Goal: Task Accomplishment & Management: Manage account settings

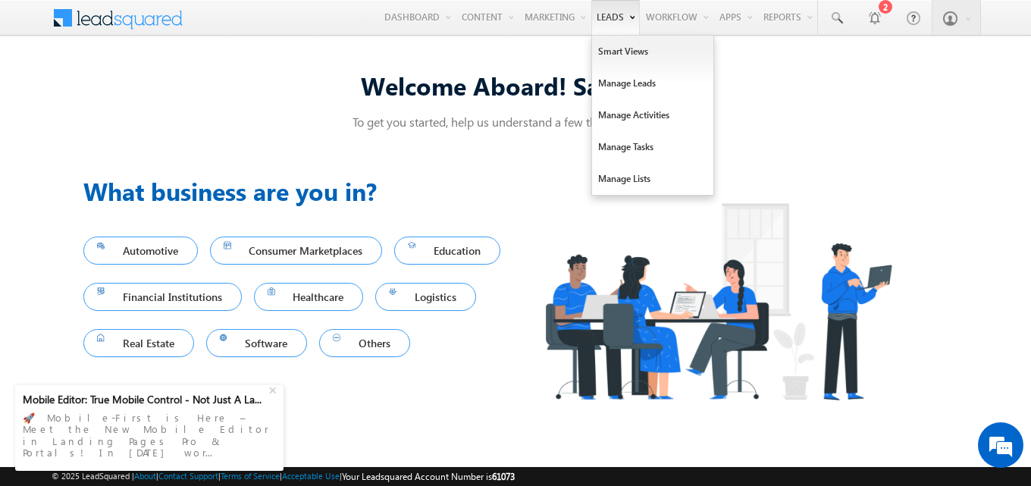
click at [593, 9] on link "Leads" at bounding box center [615, 17] width 49 height 35
click at [600, 77] on link "Manage Leads" at bounding box center [652, 83] width 121 height 32
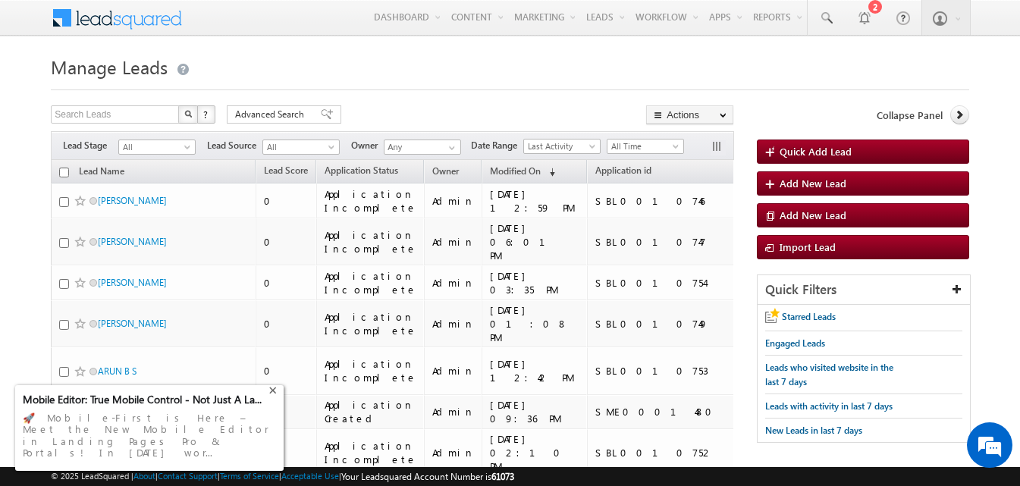
click at [273, 398] on div "+" at bounding box center [274, 389] width 18 height 18
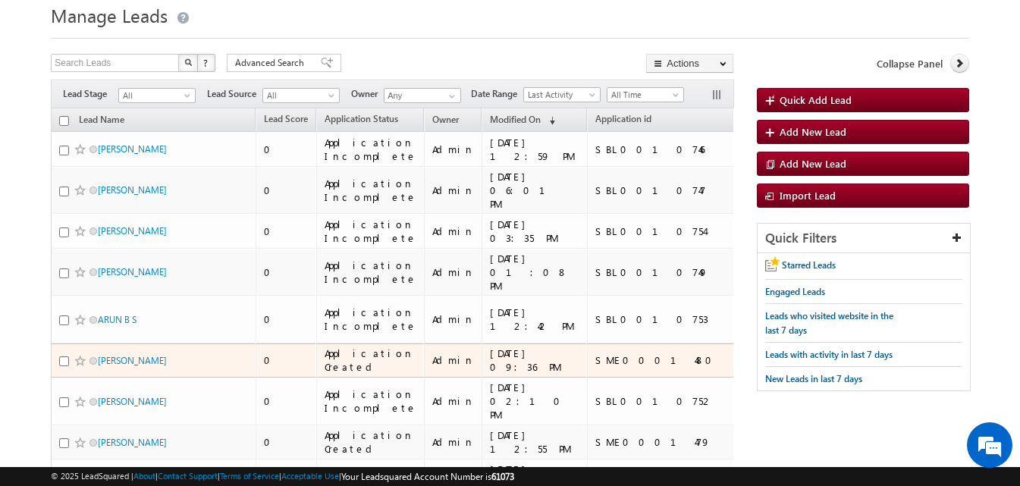
scroll to position [152, 0]
